Goal: Check status

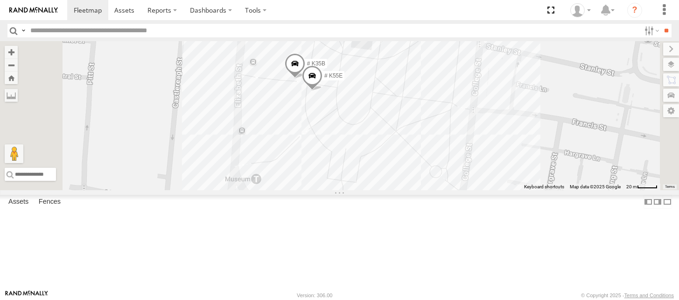
drag, startPoint x: 409, startPoint y: 97, endPoint x: 449, endPoint y: 161, distance: 74.8
click at [449, 161] on div "28 QMC Nathan 27QMC 08QMC Mostafa 04QMC Francesco 23QMC Paul 17 QMC Andres Ulti…" at bounding box center [339, 115] width 679 height 149
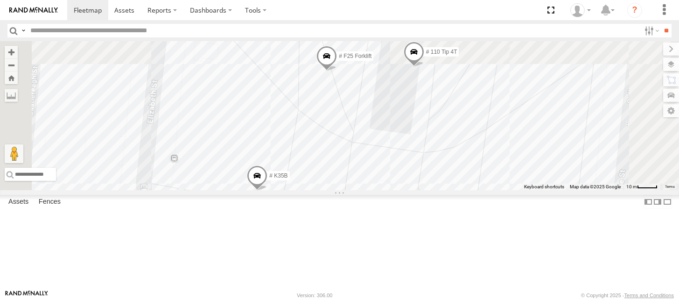
drag, startPoint x: 467, startPoint y: 115, endPoint x: 448, endPoint y: 193, distance: 80.1
click at [448, 190] on div "28 QMC Nathan 27QMC 08QMC Mostafa 04QMC Francesco 23QMC Paul 17 QMC Andres Ulti…" at bounding box center [339, 115] width 679 height 149
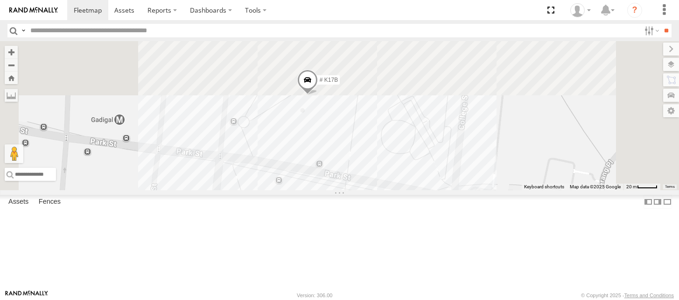
drag, startPoint x: 518, startPoint y: 90, endPoint x: 465, endPoint y: 265, distance: 182.9
click at [455, 190] on div "28 QMC Nathan 27QMC 08QMC Mostafa 04QMC Francesco 23QMC Paul 17 QMC Andres Ulti…" at bounding box center [339, 115] width 679 height 149
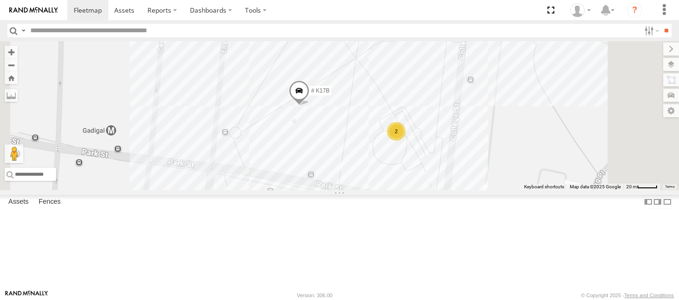
drag, startPoint x: 465, startPoint y: 109, endPoint x: 482, endPoint y: 87, distance: 27.5
click at [474, 68] on div "28 QMC Nathan 27QMC 08QMC Mostafa 04QMC Francesco 23QMC Paul 17 QMC Andres Ulti…" at bounding box center [339, 115] width 679 height 149
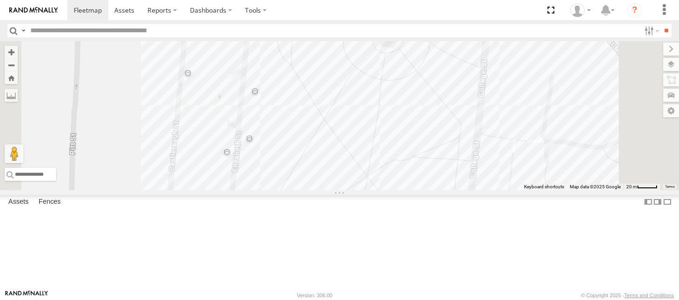
drag, startPoint x: 479, startPoint y: 83, endPoint x: 495, endPoint y: 214, distance: 132.5
click at [495, 190] on div "28 QMC Nathan 27QMC 08QMC Mostafa 04QMC Francesco 23QMC Paul 17 QMC Andres Ulti…" at bounding box center [339, 115] width 679 height 149
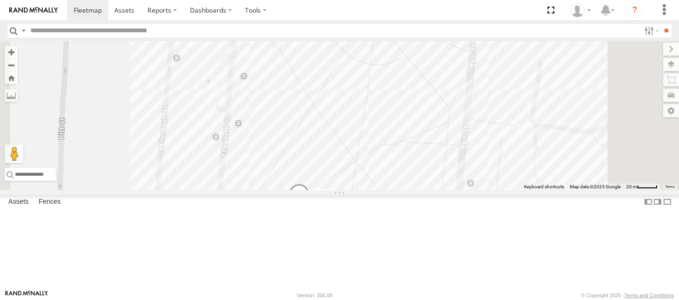
drag, startPoint x: 477, startPoint y: 111, endPoint x: 460, endPoint y: 73, distance: 41.7
click at [460, 74] on div "28 QMC Nathan 27QMC 08QMC Mostafa 04QMC Francesco 23QMC Paul 17 QMC Andres Ulti…" at bounding box center [339, 115] width 679 height 149
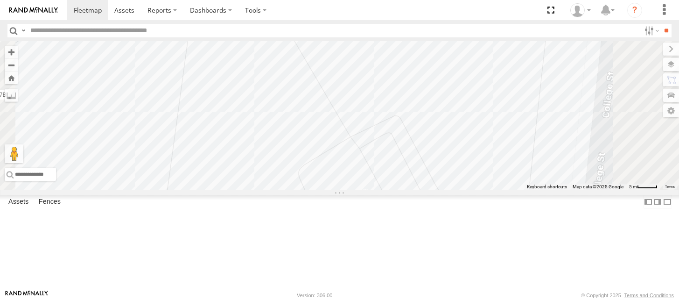
click at [348, 223] on span at bounding box center [337, 209] width 21 height 25
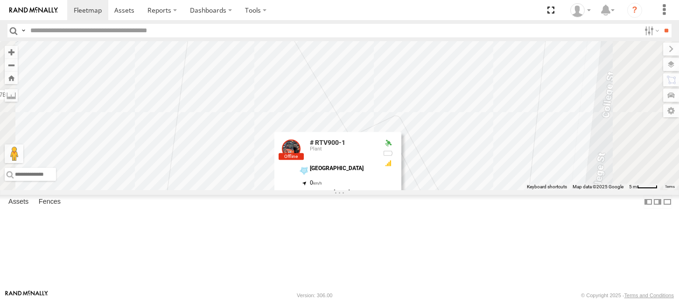
click at [477, 114] on div "28 QMC Nathan 27QMC 08QMC Mostafa 04QMC Francesco 23QMC Paul 17 QMC Andres Ulti…" at bounding box center [339, 115] width 679 height 149
